Goal: Information Seeking & Learning: Find specific fact

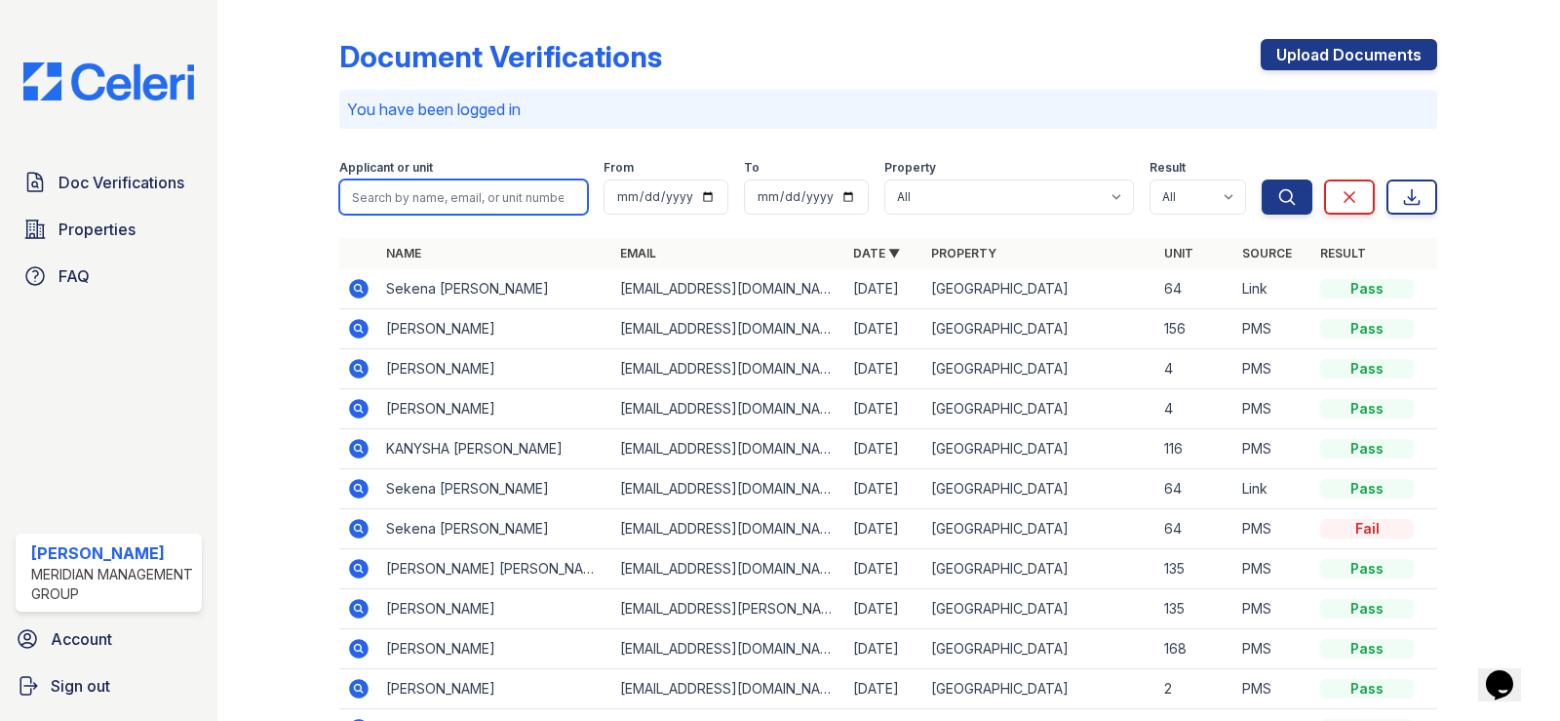
click at [422, 187] on input "search" at bounding box center [463, 196] width 249 height 35
type input "Aaliyah Lyons"
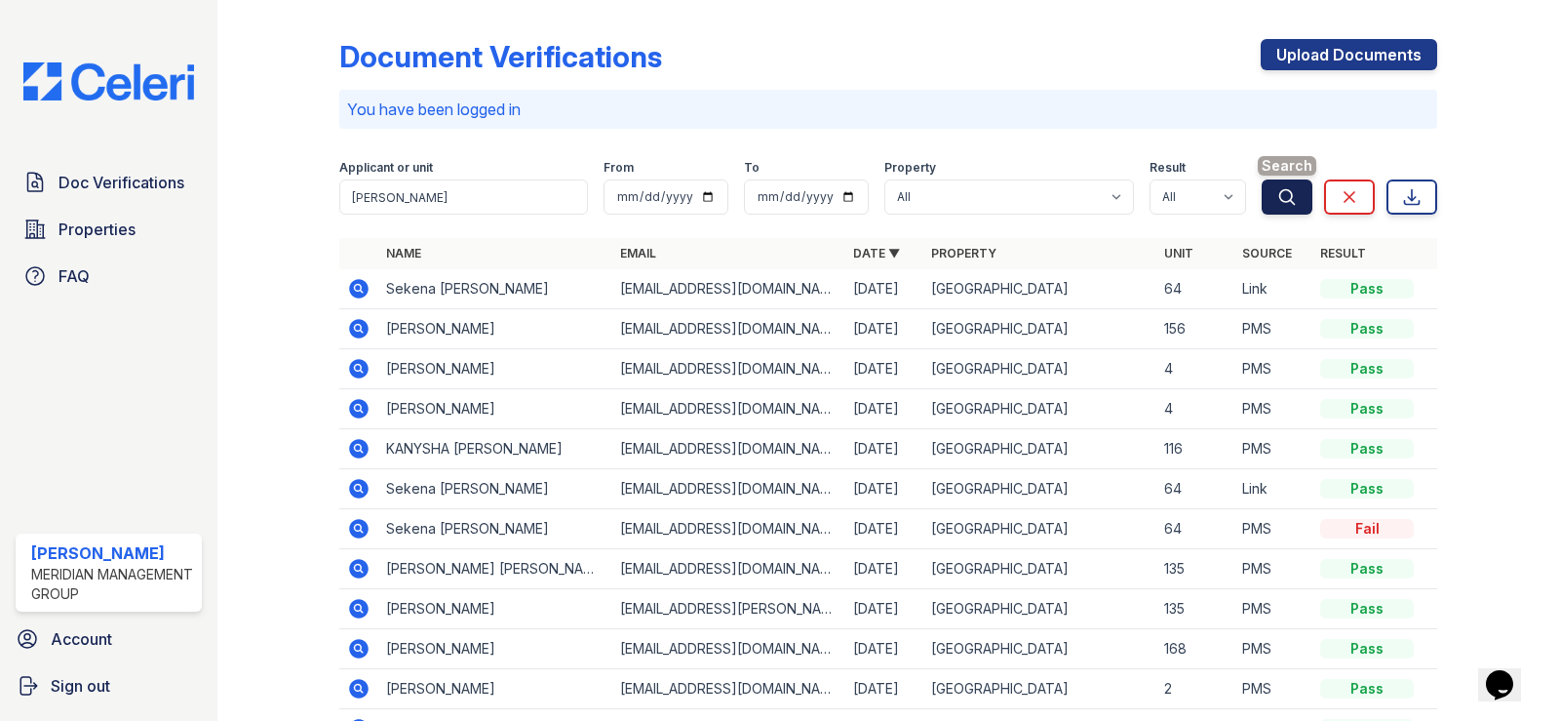
click at [1264, 205] on button "Search" at bounding box center [1287, 196] width 51 height 35
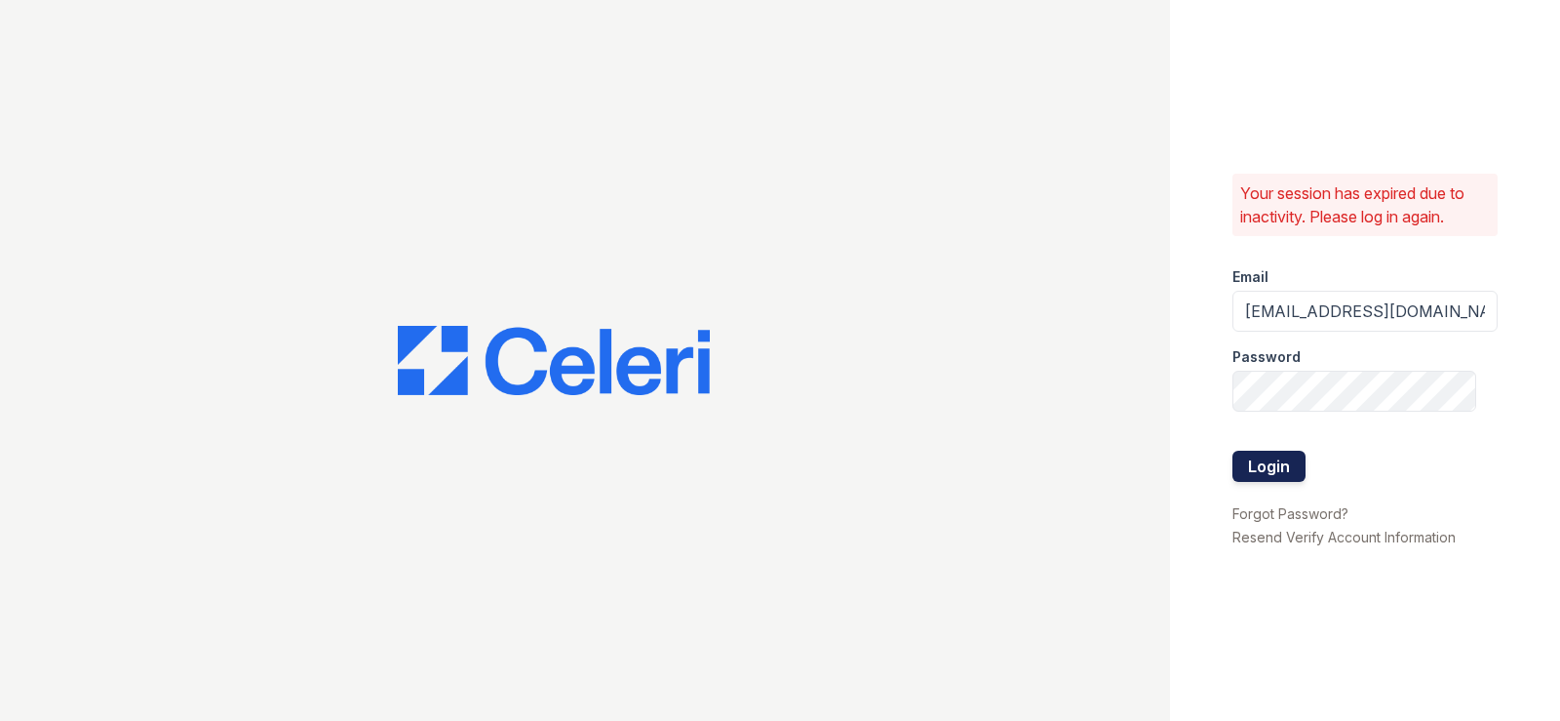
click at [1256, 471] on button "Login" at bounding box center [1268, 465] width 73 height 31
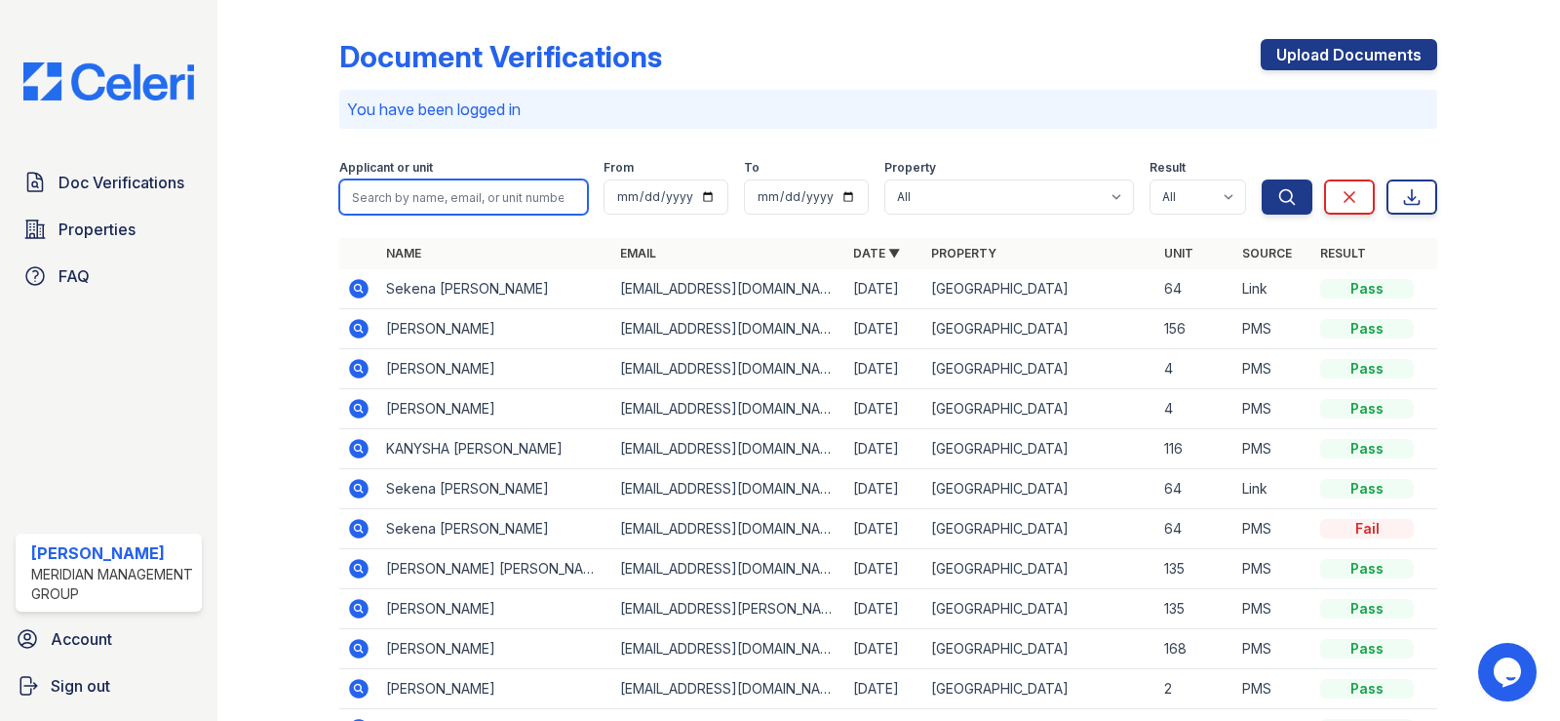
click at [476, 195] on input "search" at bounding box center [463, 196] width 249 height 35
type input "flowers"
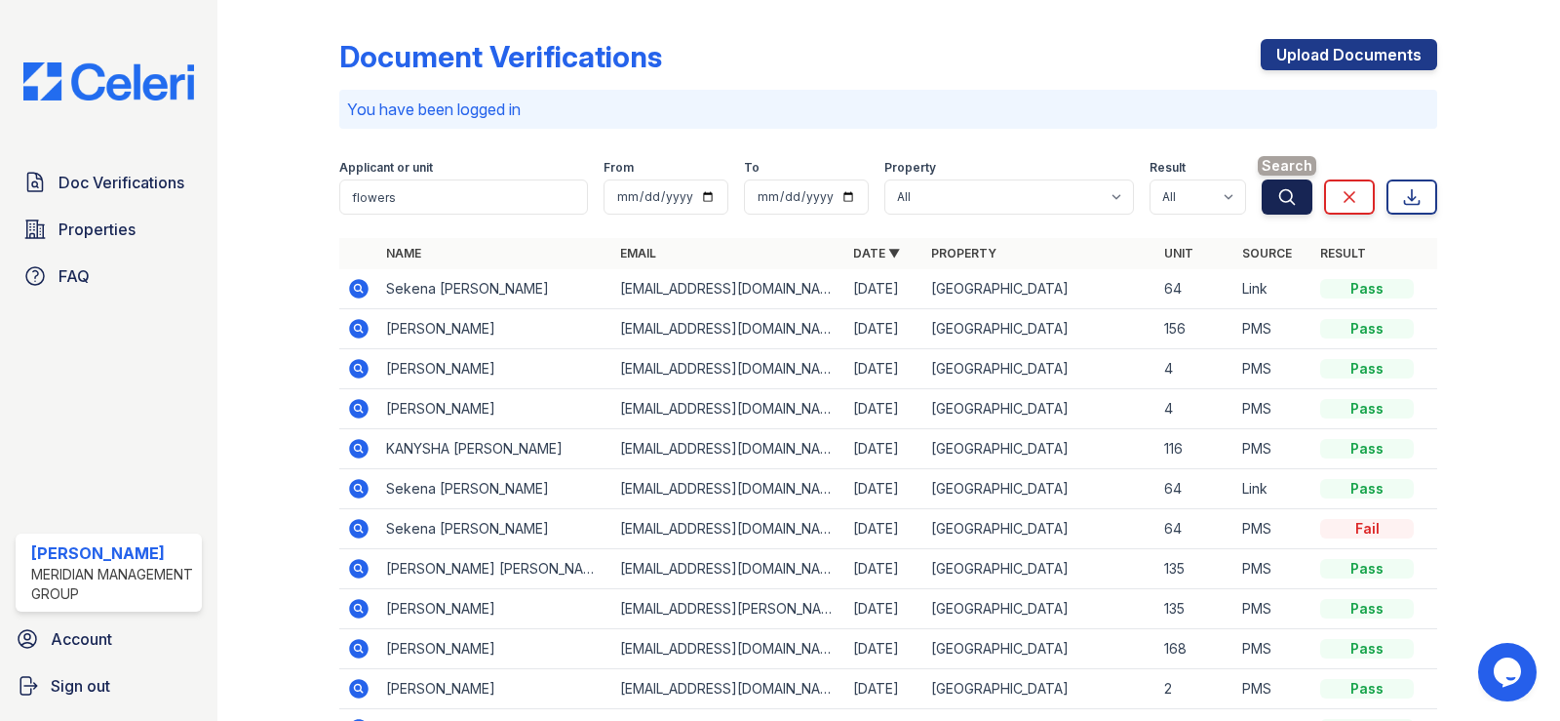
click at [1262, 198] on button "Search" at bounding box center [1287, 196] width 51 height 35
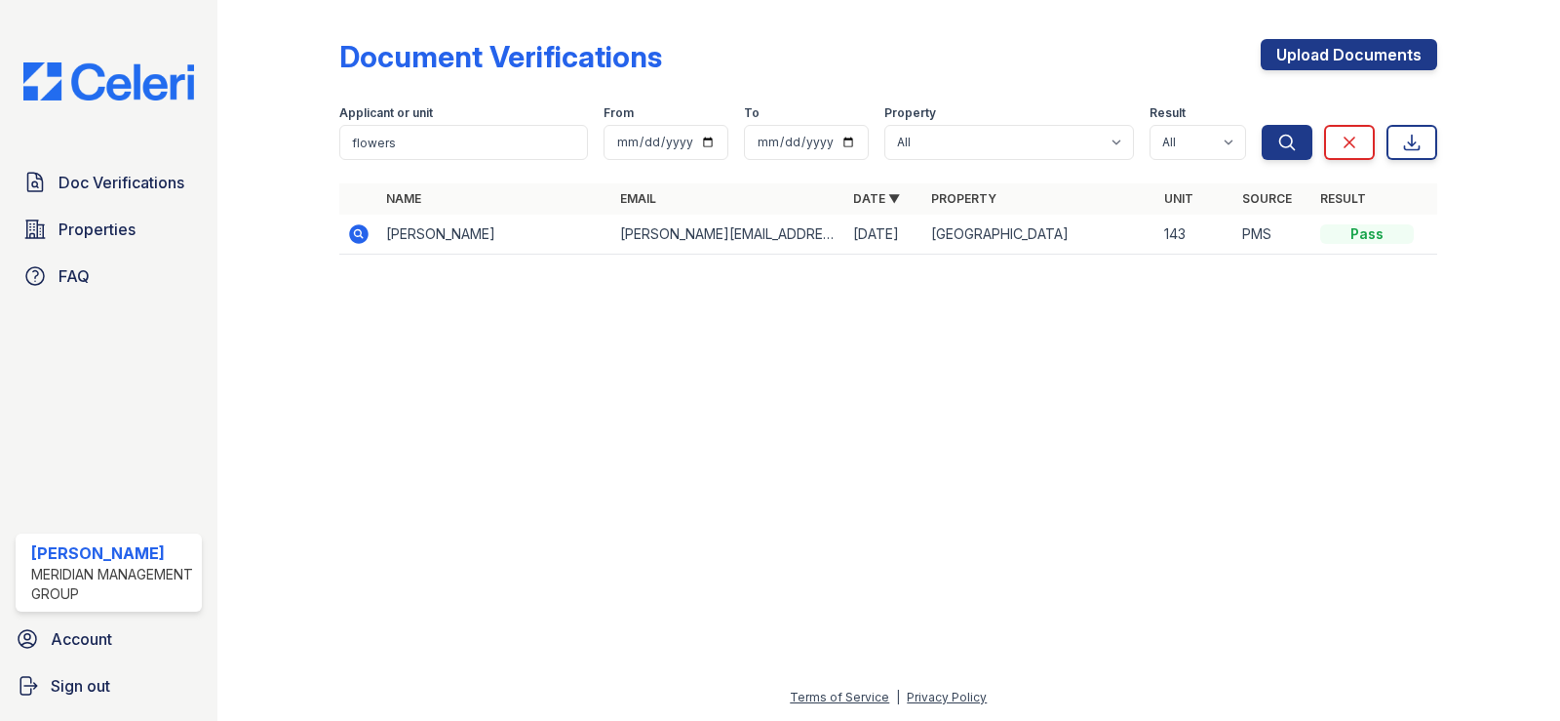
click at [363, 232] on icon at bounding box center [358, 233] width 23 height 23
